Goal: Transaction & Acquisition: Purchase product/service

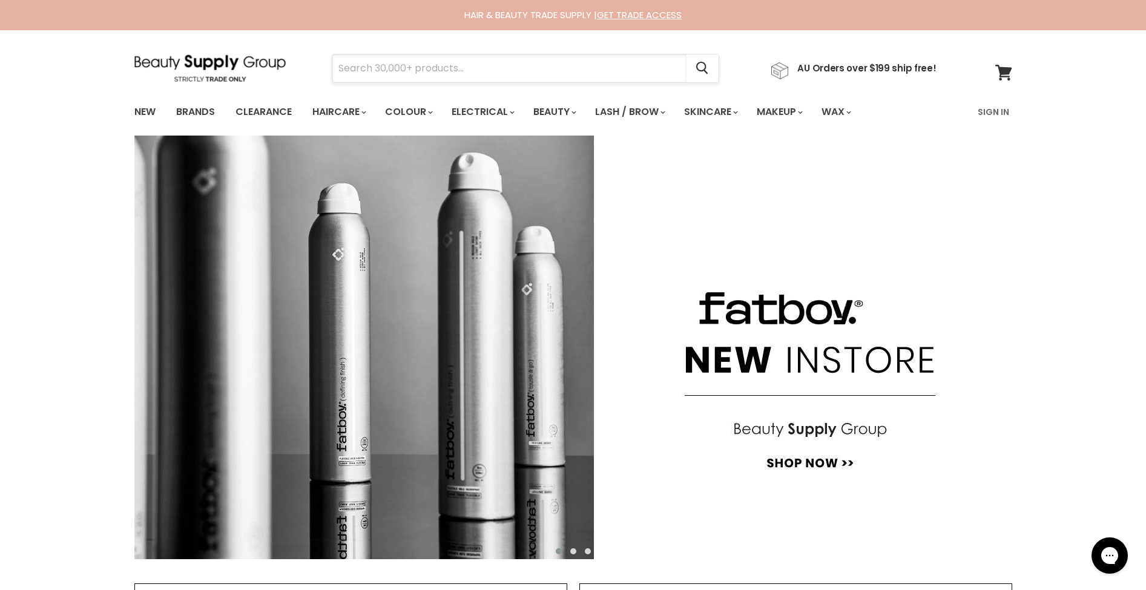
click at [419, 68] on input "Search" at bounding box center [509, 68] width 354 height 28
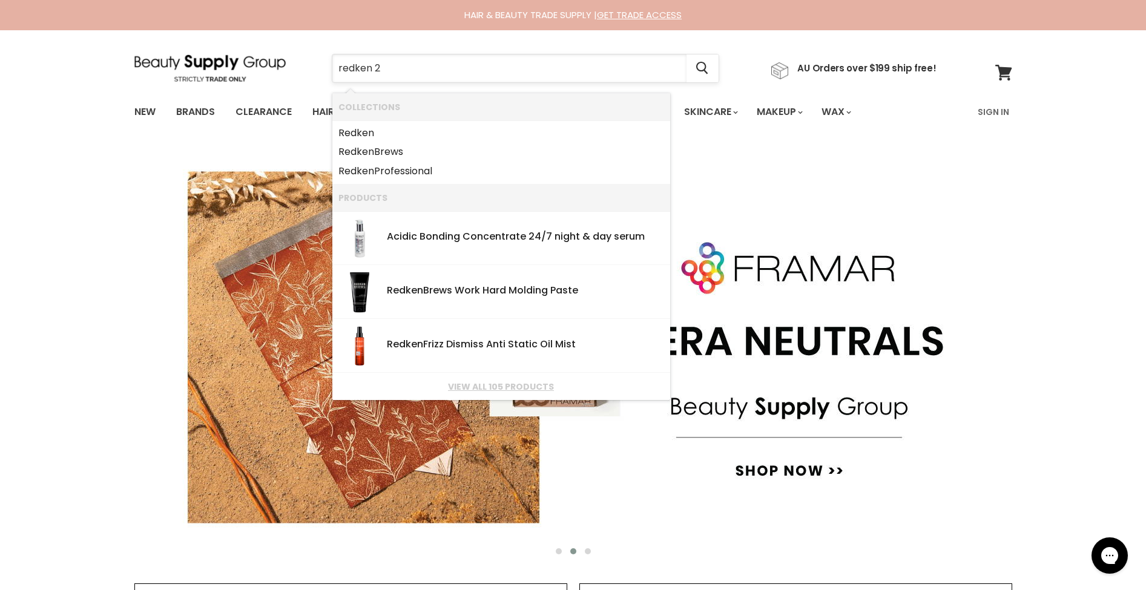
type input "redken 23"
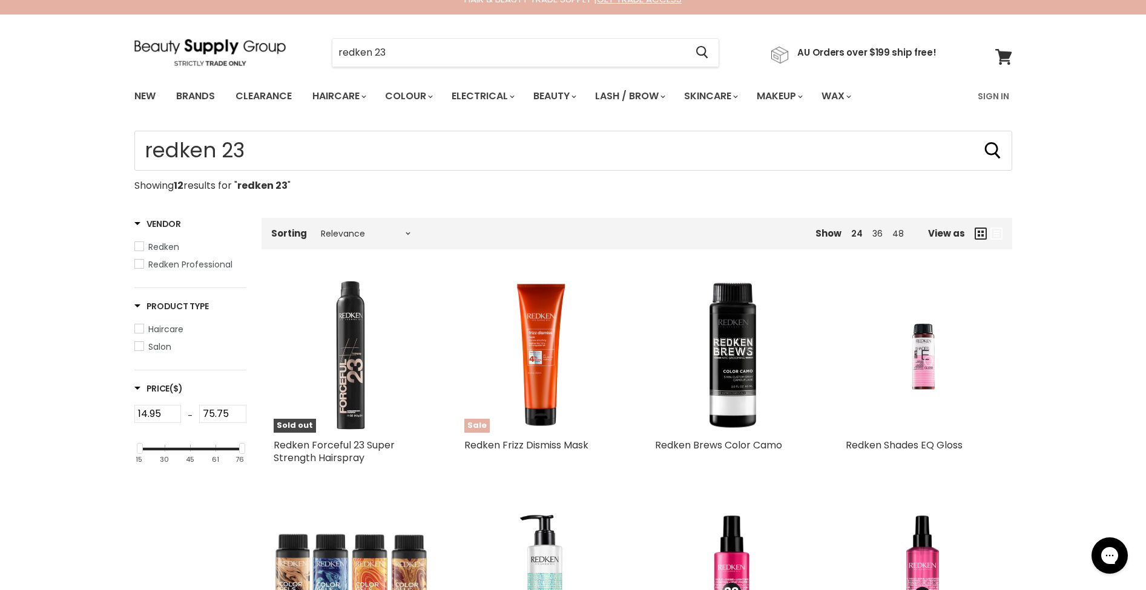
scroll to position [8, 0]
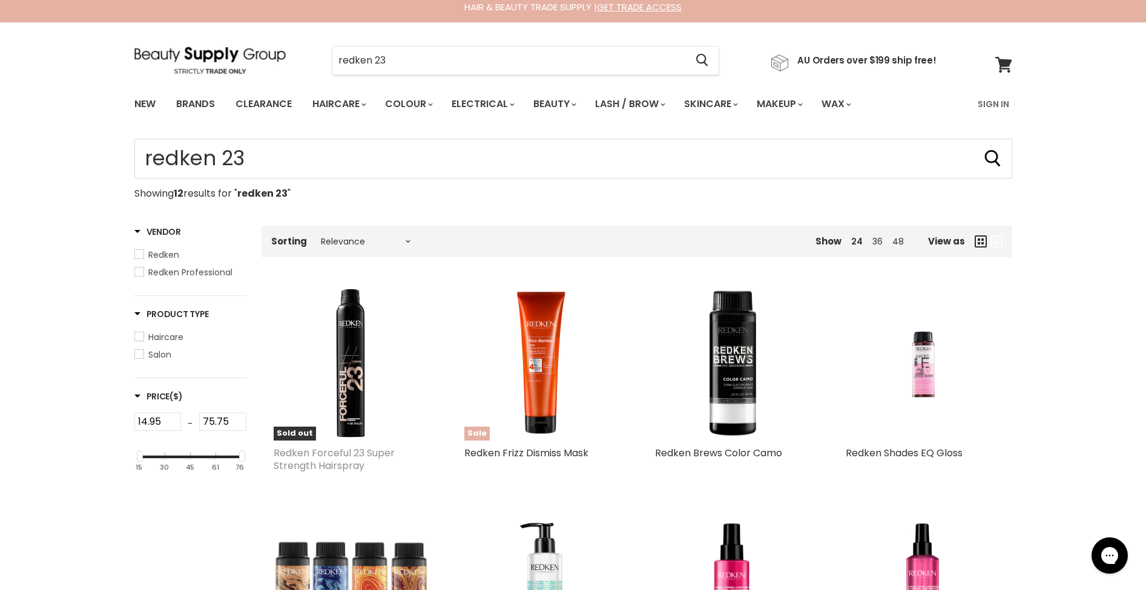
click at [343, 473] on link "Redken Forceful 23 Super Strength Hairspray" at bounding box center [334, 459] width 121 height 27
